Goal: Use online tool/utility

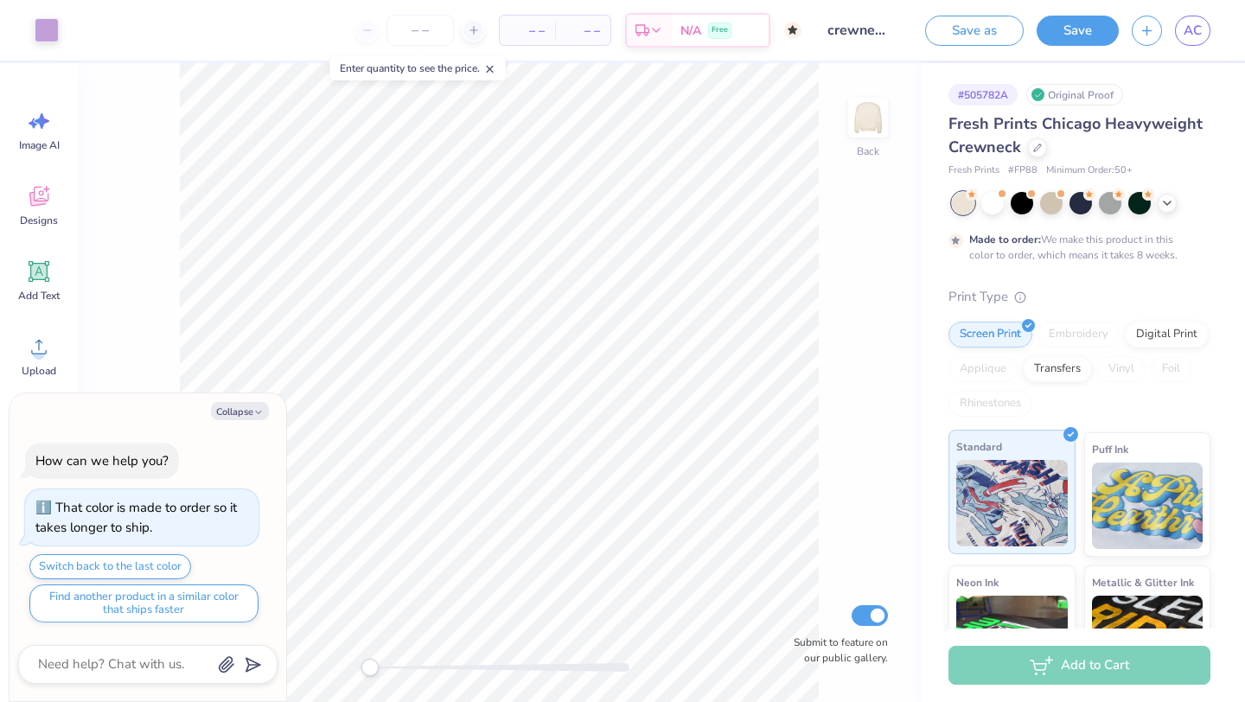
scroll to position [195, 0]
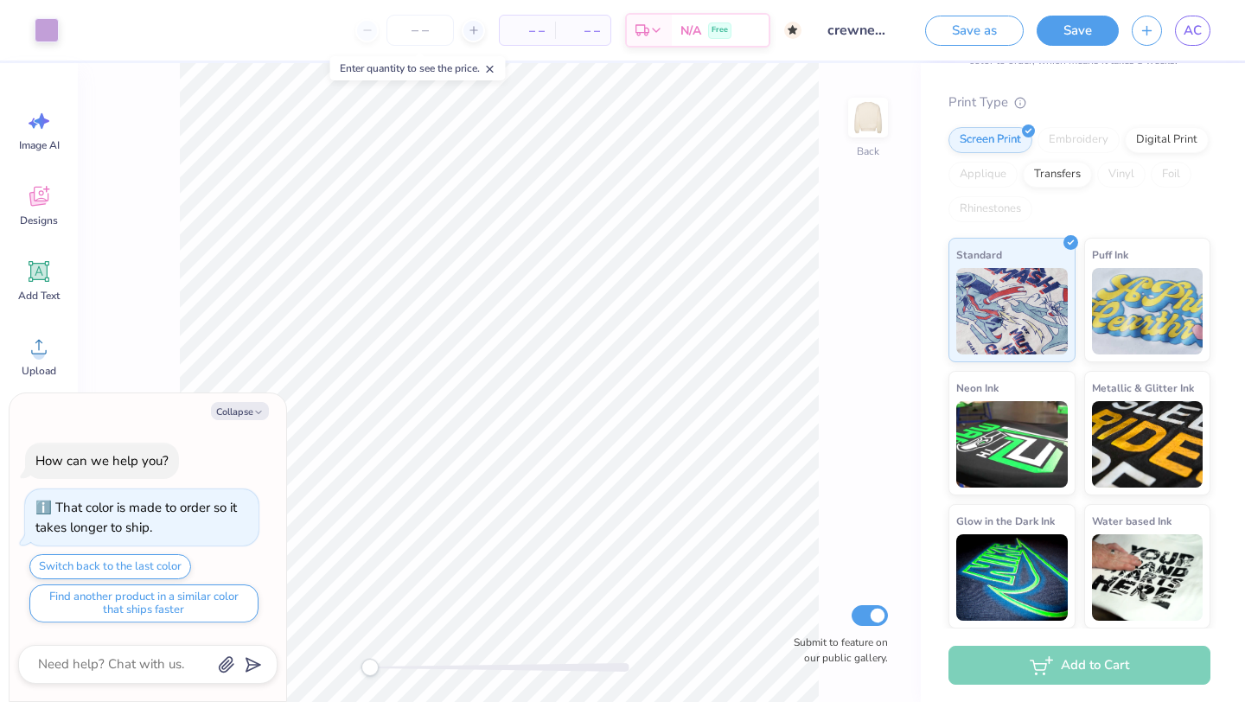
click at [1062, 130] on div "Embroidery" at bounding box center [1078, 140] width 82 height 26
click at [1067, 138] on div "Embroidery" at bounding box center [1078, 140] width 82 height 26
click at [1081, 149] on div "Embroidery" at bounding box center [1078, 140] width 82 height 26
click at [1081, 147] on div "Embroidery" at bounding box center [1078, 140] width 82 height 26
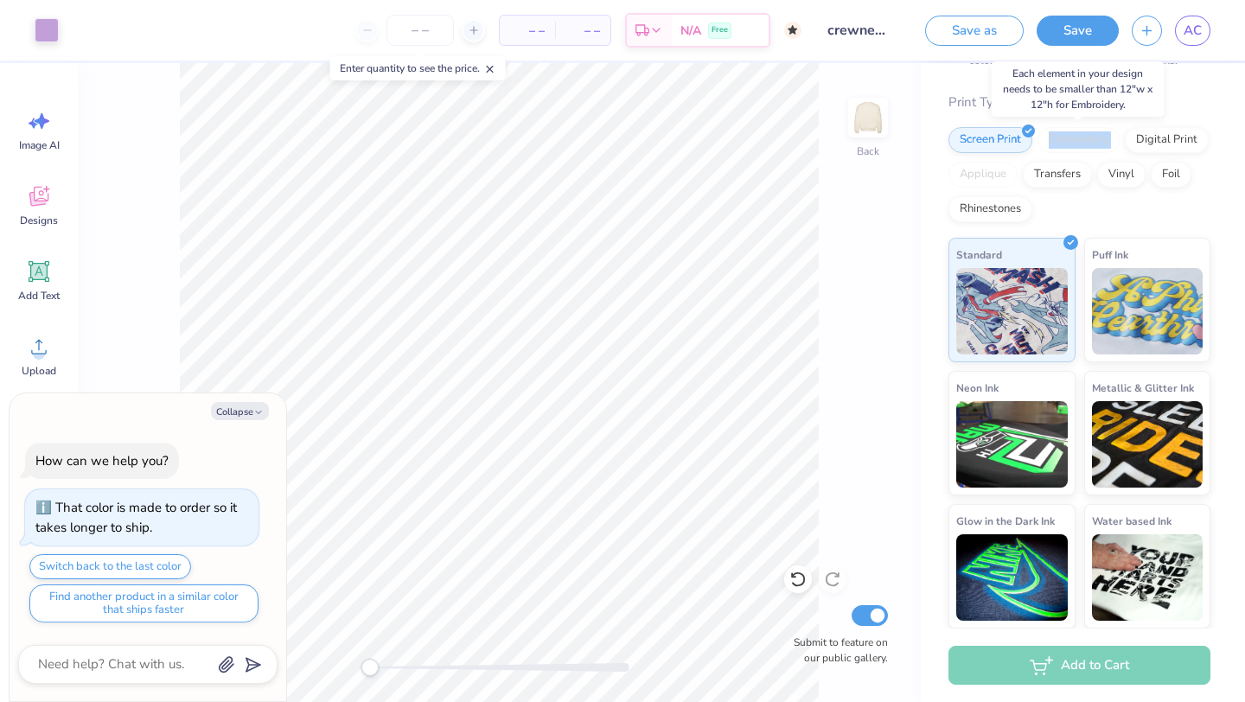
click at [1081, 147] on div "Embroidery" at bounding box center [1078, 140] width 82 height 26
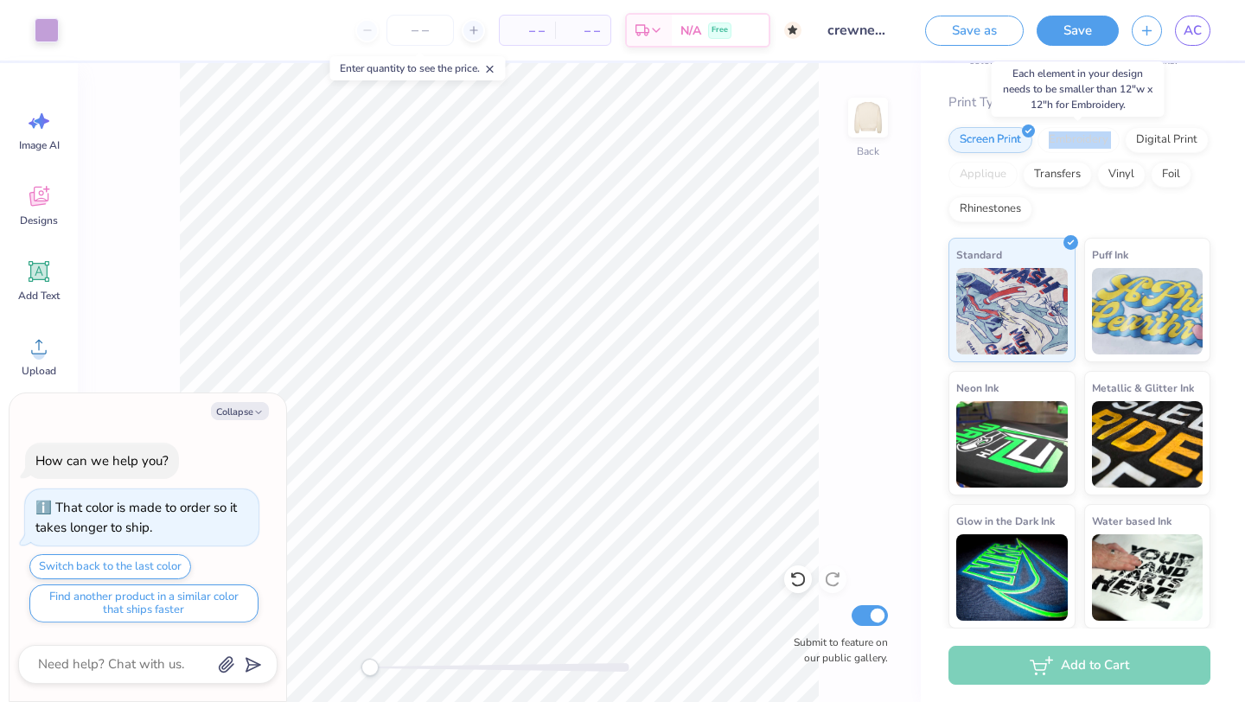
click at [1081, 147] on div "Embroidery" at bounding box center [1078, 140] width 82 height 26
click at [1054, 138] on div "Embroidery" at bounding box center [1078, 137] width 82 height 26
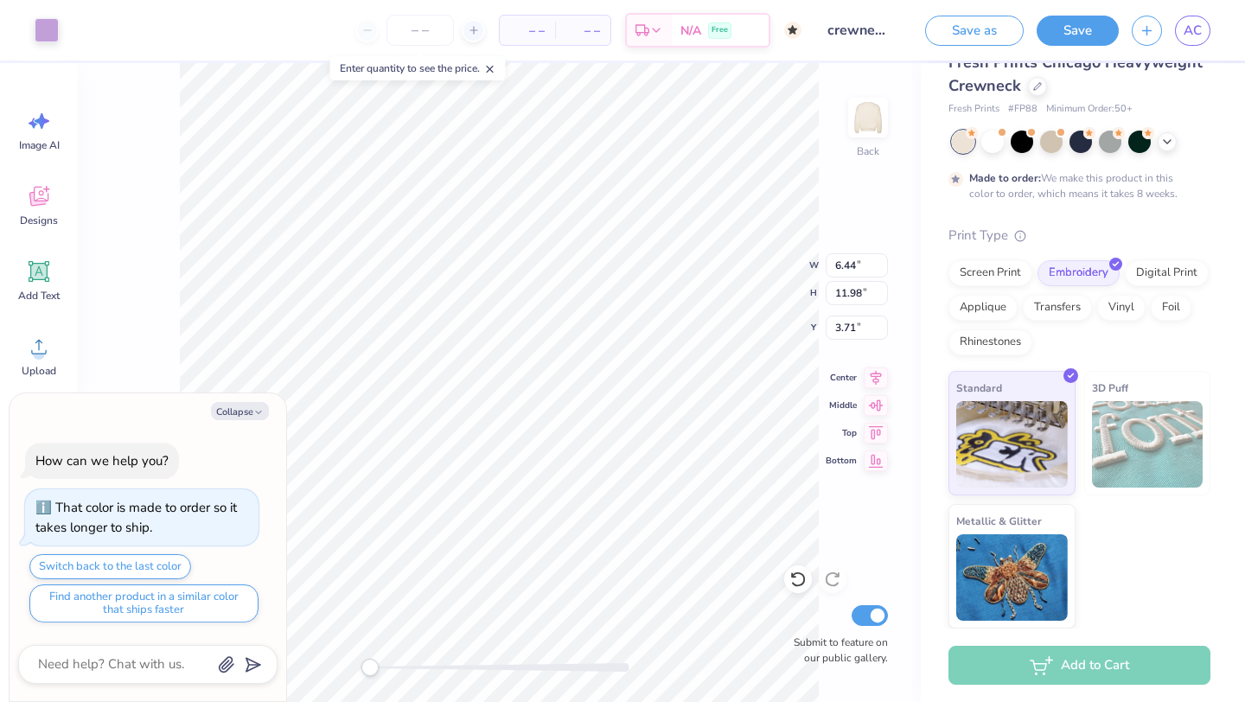
type textarea "x"
